Goal: Information Seeking & Learning: Learn about a topic

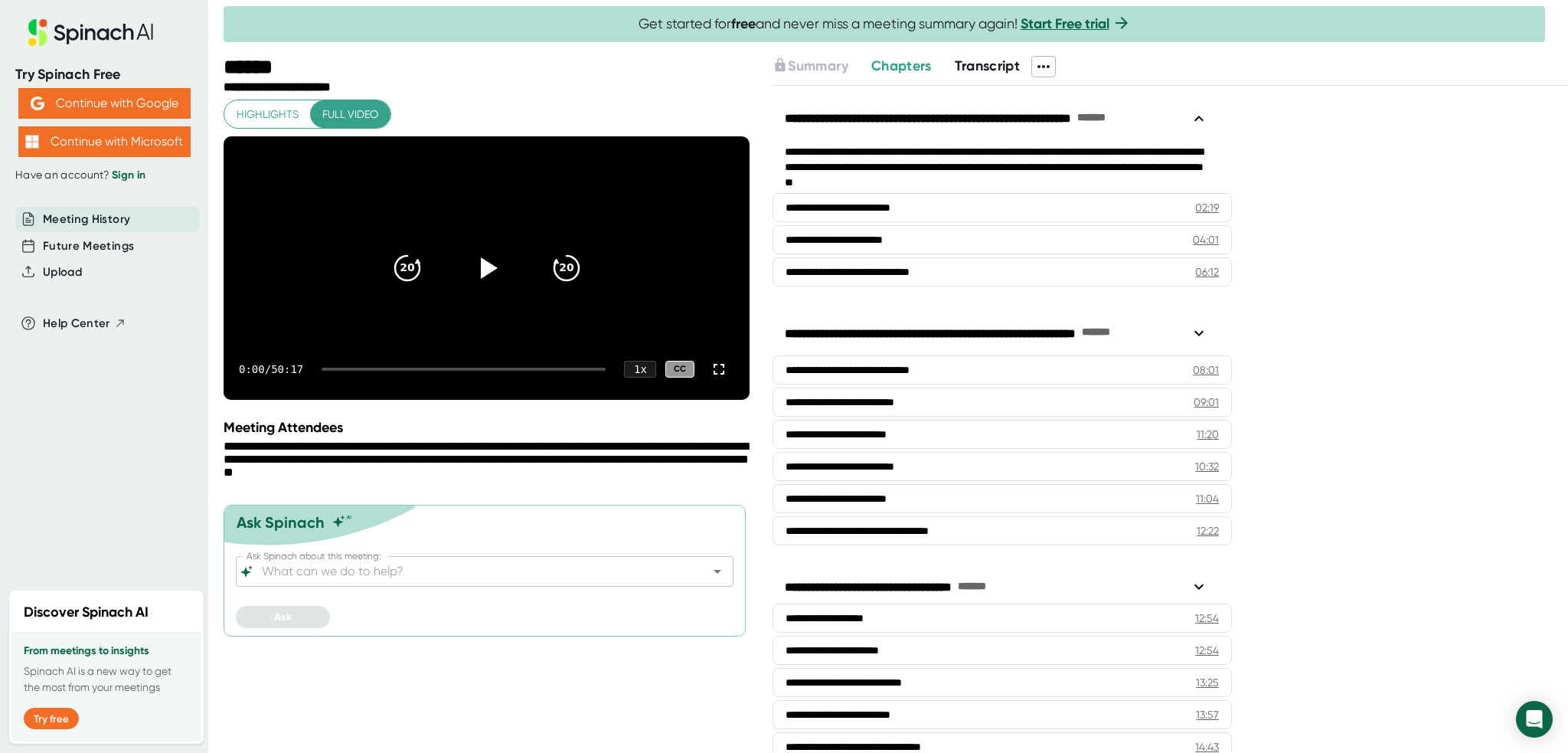
click at [970, 62] on span "Transcript" at bounding box center [987, 66] width 66 height 17
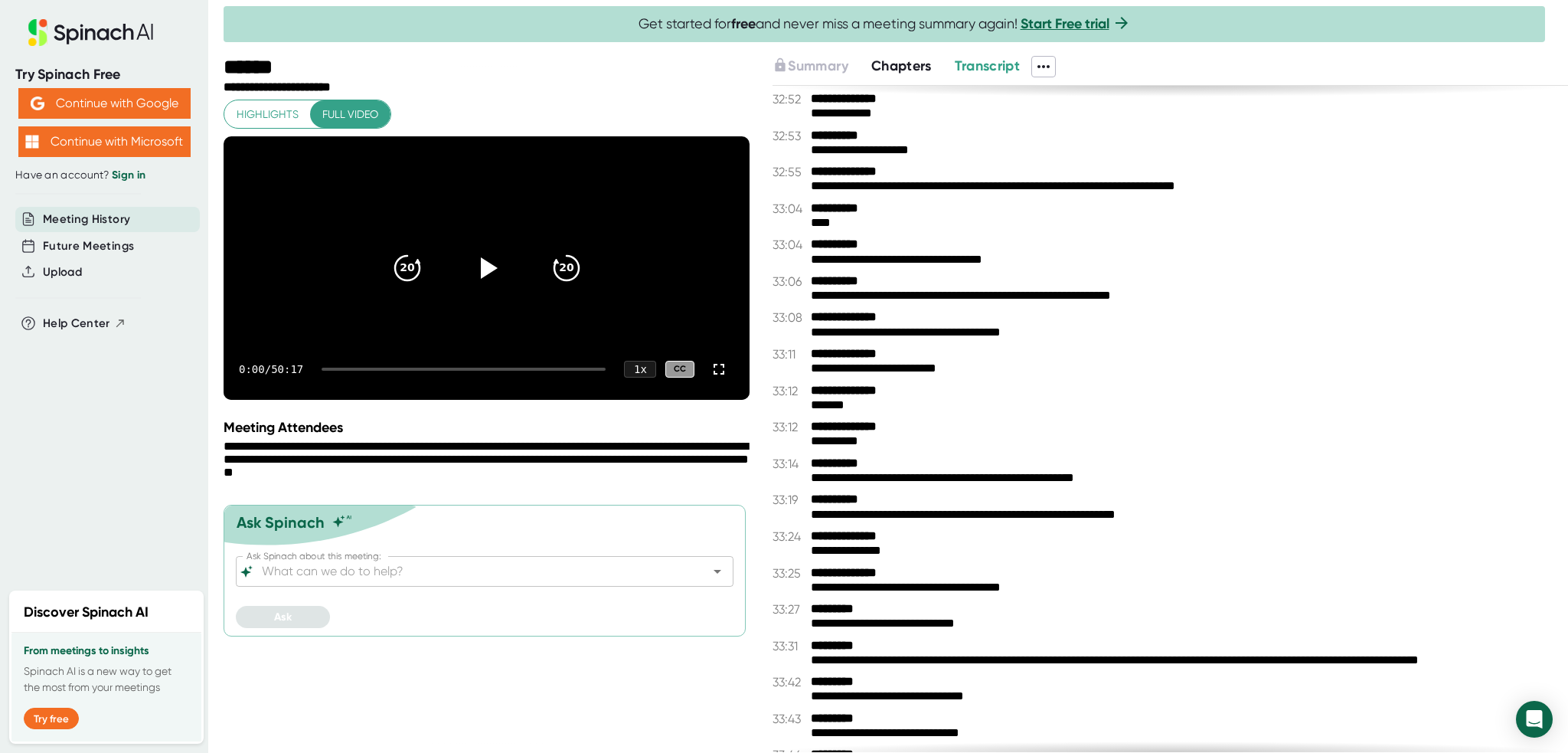
scroll to position [19606, 0]
